Goal: Find specific page/section: Find specific page/section

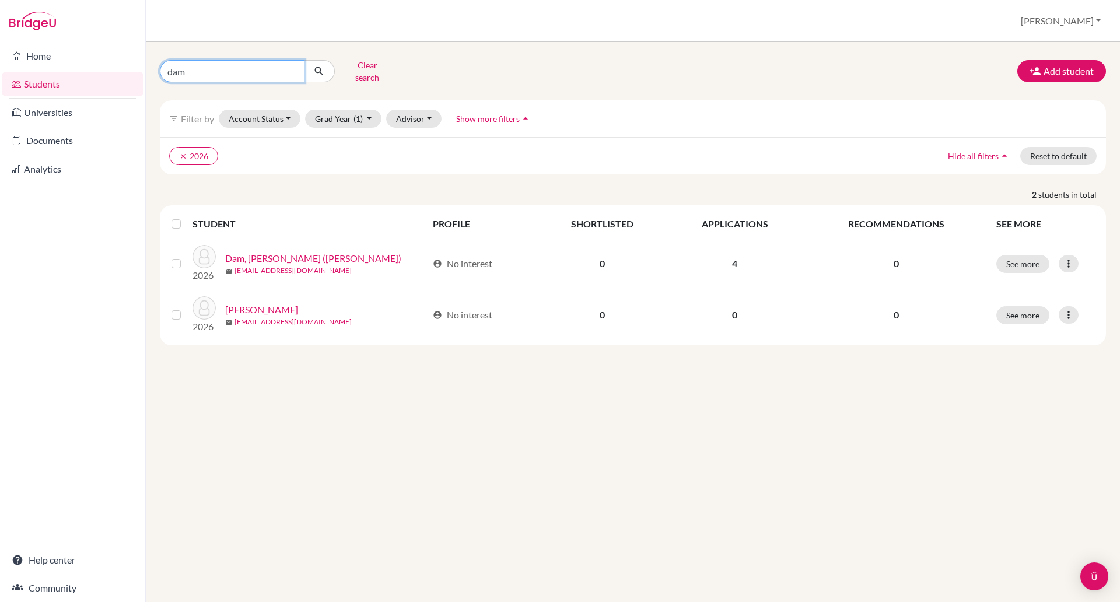
click at [221, 68] on input "dam" at bounding box center [232, 71] width 145 height 22
type input "d"
type input "[PERSON_NAME]"
click button "submit" at bounding box center [319, 71] width 31 height 22
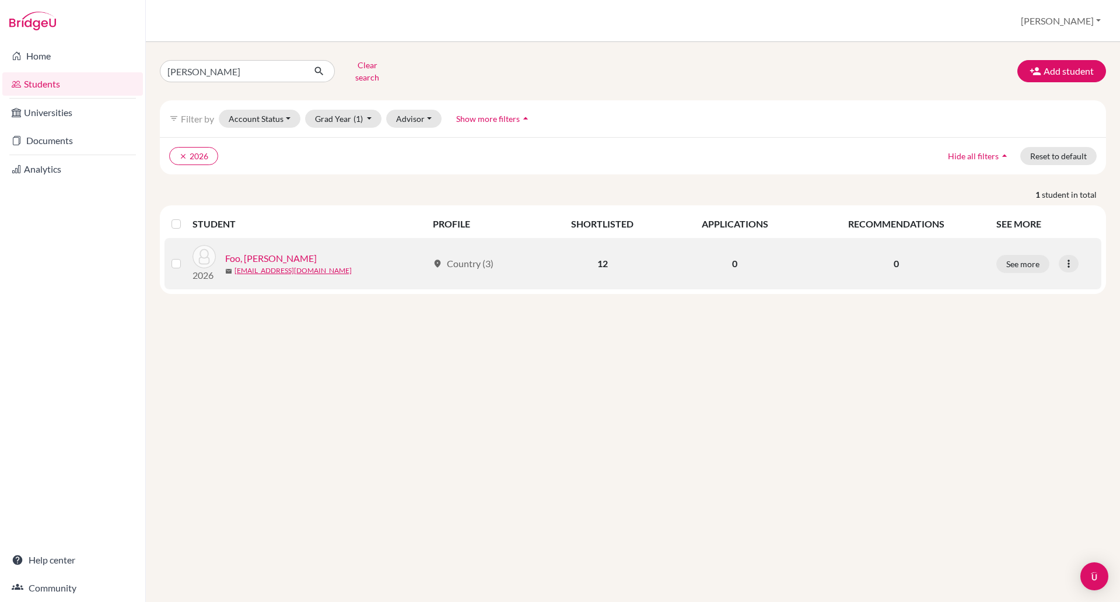
click at [246, 251] on link "Foo, [PERSON_NAME]" at bounding box center [271, 258] width 92 height 14
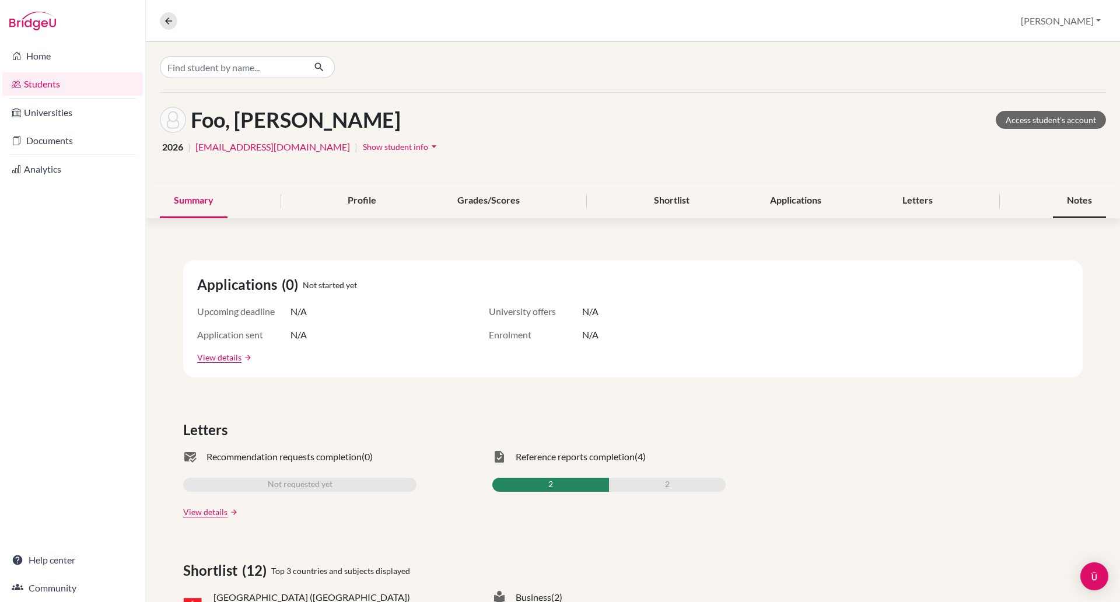
click at [1060, 195] on div "Notes" at bounding box center [1079, 201] width 53 height 34
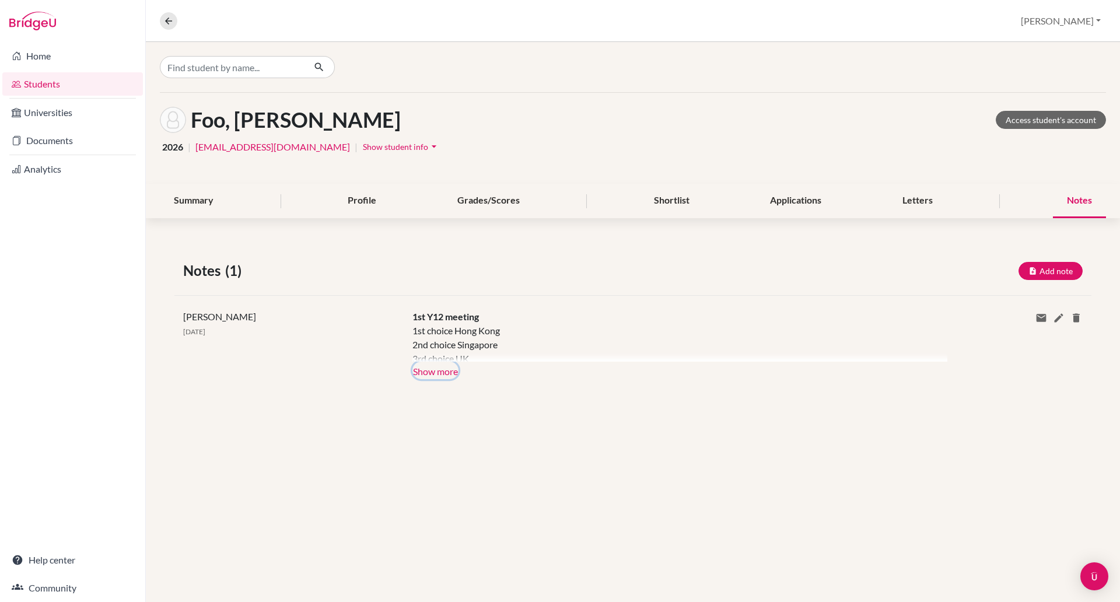
click at [428, 366] on button "Show more" at bounding box center [435, 370] width 46 height 17
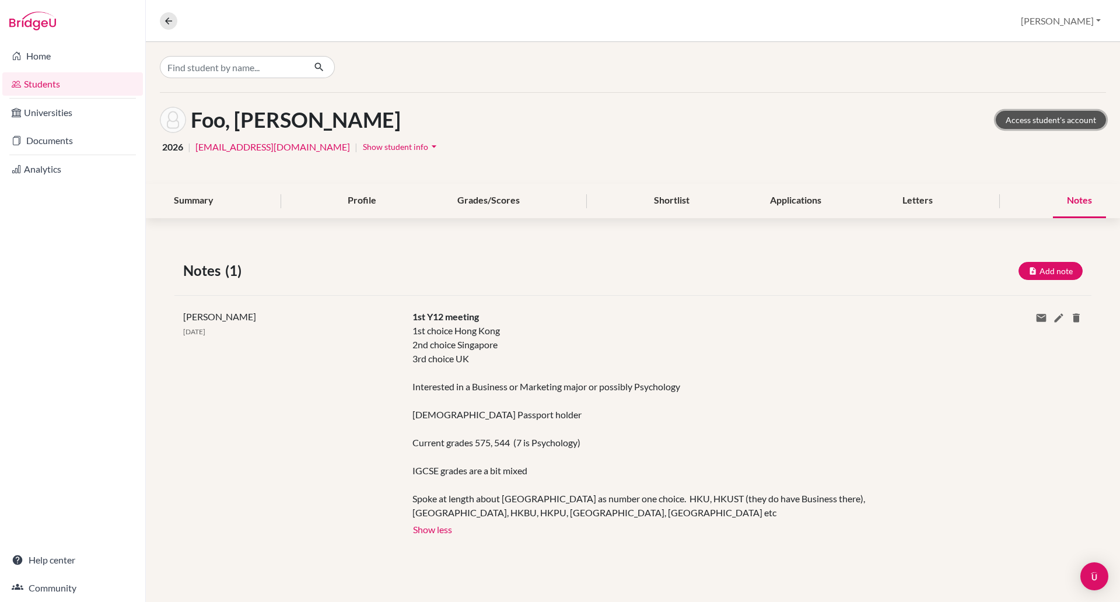
click at [1038, 117] on link "Access student's account" at bounding box center [1050, 120] width 110 height 18
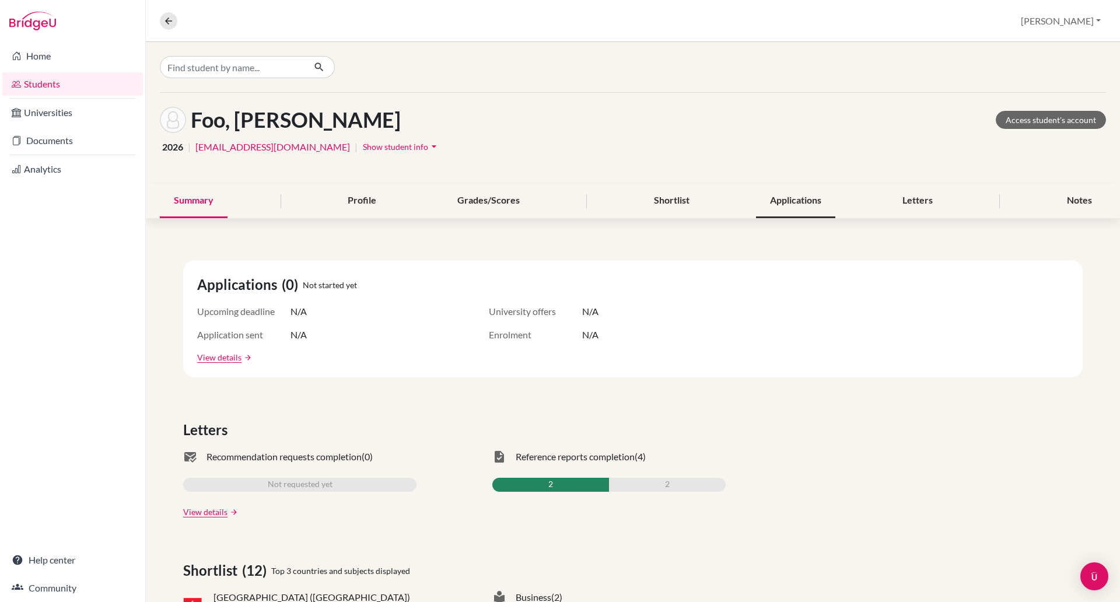
click at [801, 201] on div "Applications" at bounding box center [795, 201] width 79 height 34
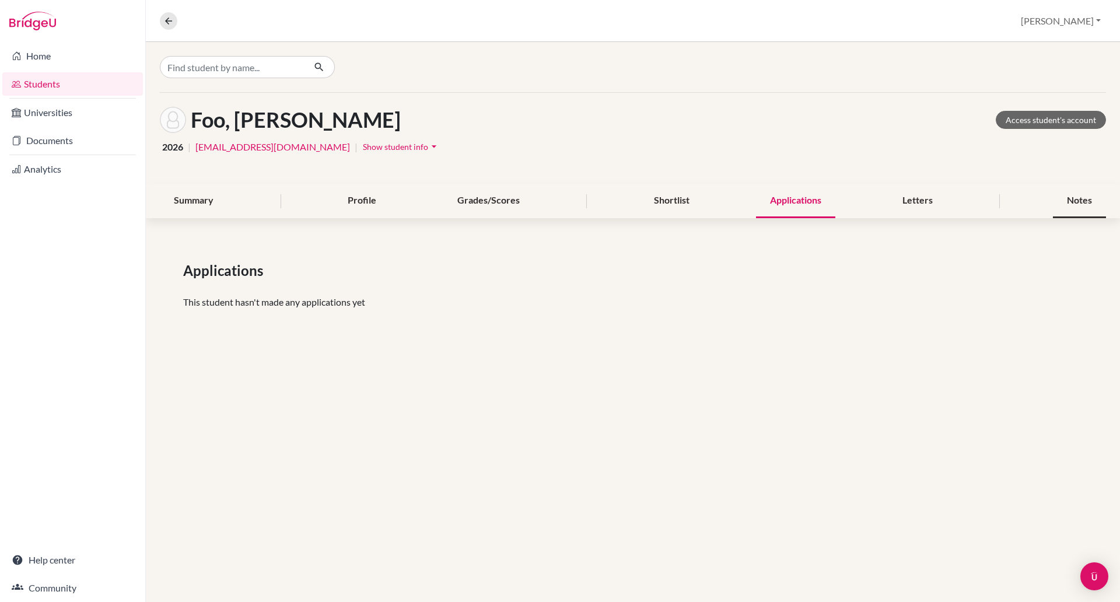
click at [1068, 192] on div "Notes" at bounding box center [1079, 201] width 53 height 34
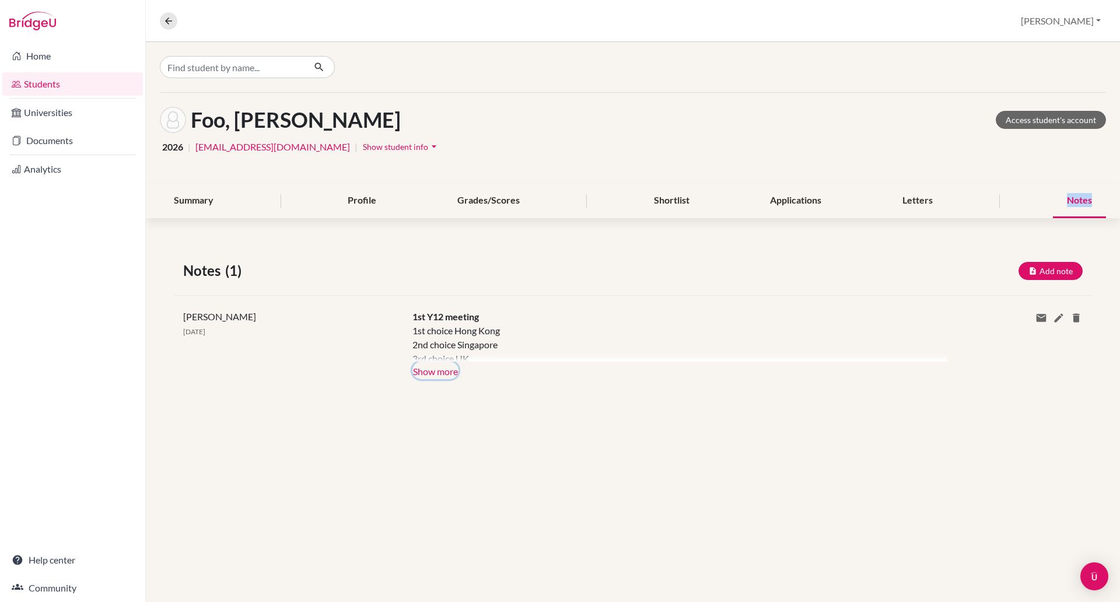
click at [442, 370] on button "Show more" at bounding box center [435, 370] width 46 height 17
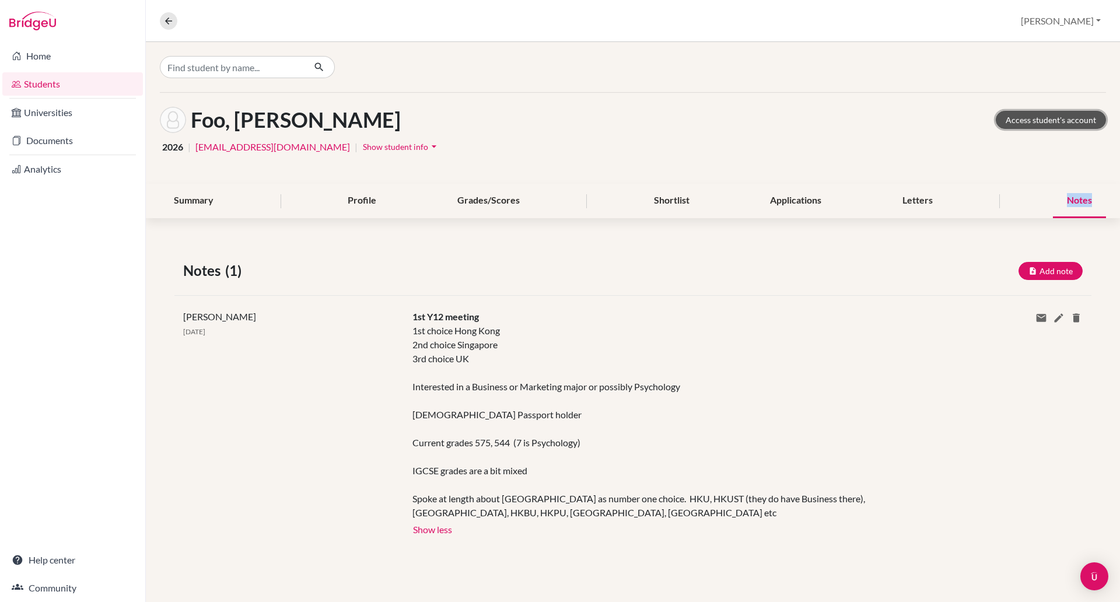
click at [1018, 118] on link "Access student's account" at bounding box center [1050, 120] width 110 height 18
